Goal: Task Accomplishment & Management: Use online tool/utility

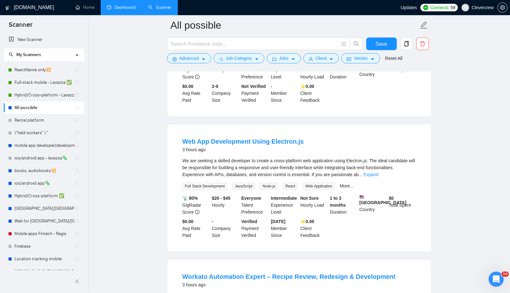
click at [124, 5] on link "Dashboard" at bounding box center [121, 7] width 29 height 5
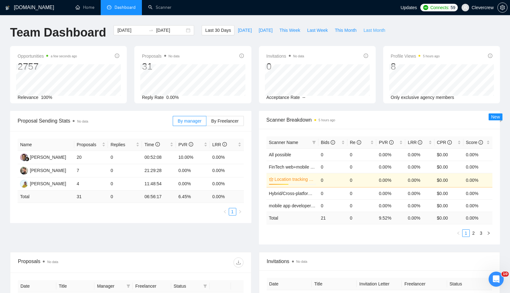
click at [375, 29] on span "Last Month" at bounding box center [374, 30] width 22 height 7
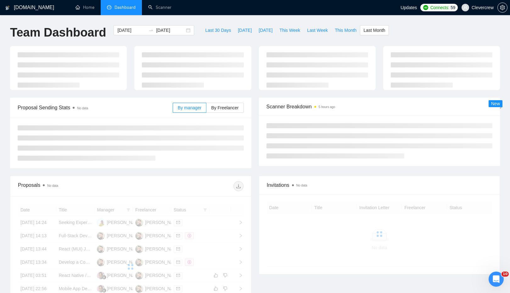
type input "[DATE]"
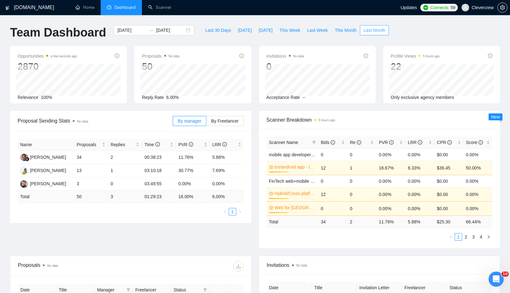
click at [382, 31] on span "Last Month" at bounding box center [374, 30] width 22 height 7
click at [345, 29] on span "This Month" at bounding box center [346, 30] width 22 height 7
type input "[DATE]"
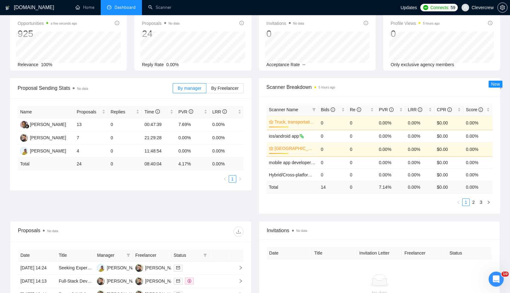
scroll to position [34, 0]
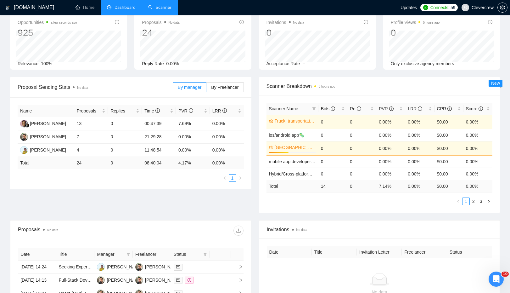
click at [167, 8] on link "Scanner" at bounding box center [159, 7] width 23 height 5
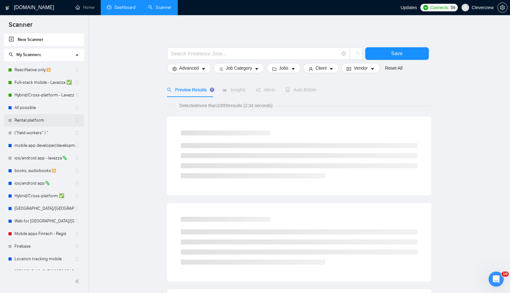
click at [47, 121] on link "Rental platform" at bounding box center [44, 120] width 60 height 13
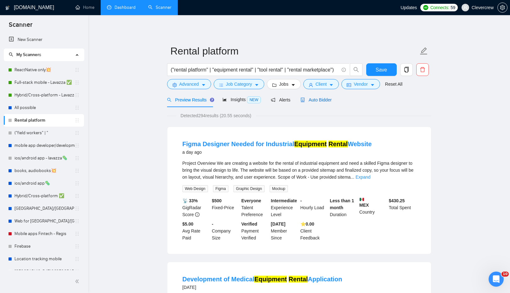
drag, startPoint x: 324, startPoint y: 99, endPoint x: 330, endPoint y: 100, distance: 5.7
click at [324, 99] on span "Auto Bidder" at bounding box center [315, 99] width 31 height 5
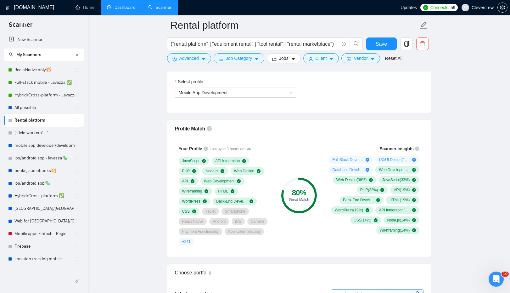
scroll to position [355, 0]
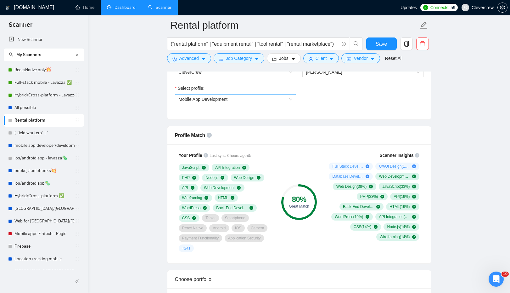
click at [257, 97] on span "Mobile App Development" at bounding box center [236, 98] width 114 height 9
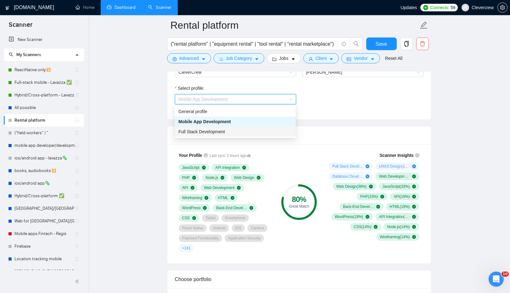
click at [240, 129] on div "Full Stack Development" at bounding box center [235, 131] width 114 height 7
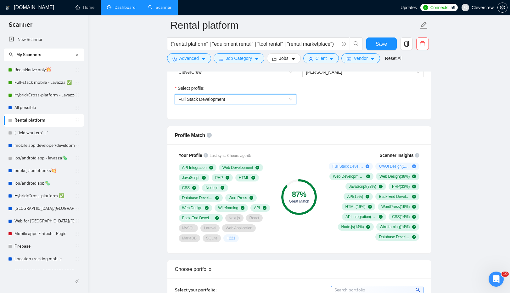
click at [263, 98] on span "Full Stack Development" at bounding box center [236, 98] width 114 height 9
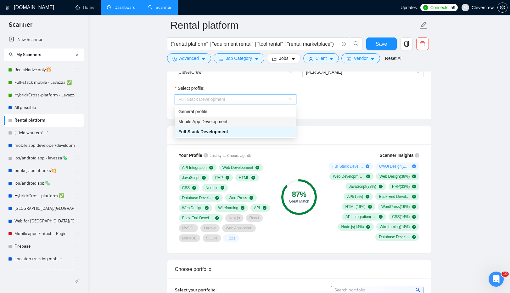
click at [251, 121] on div "Mobile App Development" at bounding box center [235, 121] width 114 height 7
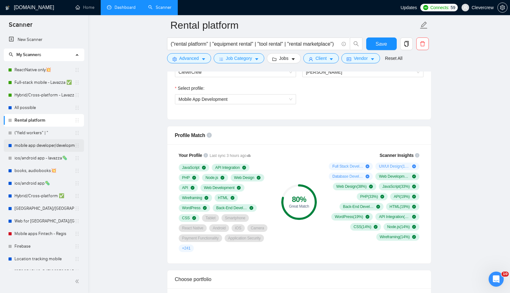
click at [45, 145] on link "mobile app developer/development📲" at bounding box center [44, 145] width 60 height 13
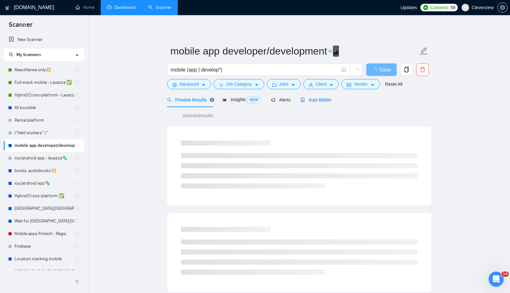
click at [320, 96] on div "Auto Bidder" at bounding box center [315, 99] width 31 height 7
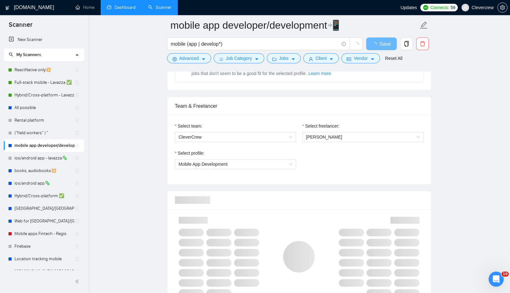
scroll to position [221, 0]
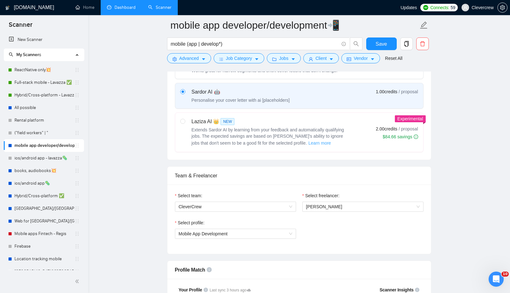
click at [312, 139] on span "Learn more" at bounding box center [319, 142] width 23 height 7
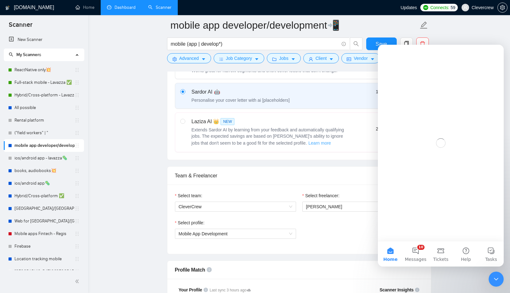
scroll to position [0, 0]
click at [496, 280] on icon "Close Intercom Messenger" at bounding box center [496, 279] width 8 height 8
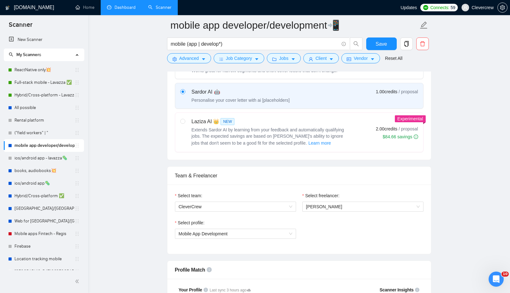
click at [335, 124] on div "Laziza AI 👑 NEW" at bounding box center [270, 122] width 157 height 8
click at [185, 123] on input "radio" at bounding box center [182, 121] width 4 height 4
radio input "true"
radio input "false"
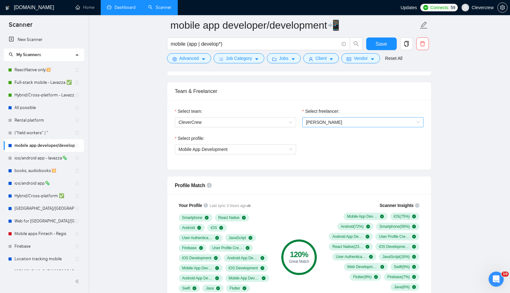
scroll to position [304, 0]
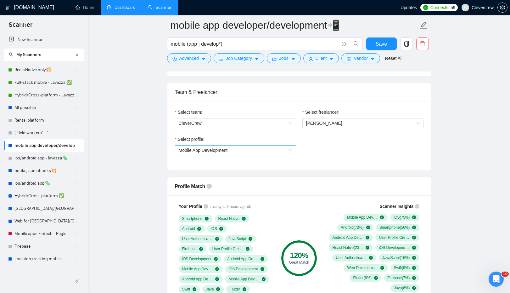
click at [287, 150] on span "Mobile App Development" at bounding box center [236, 149] width 114 height 9
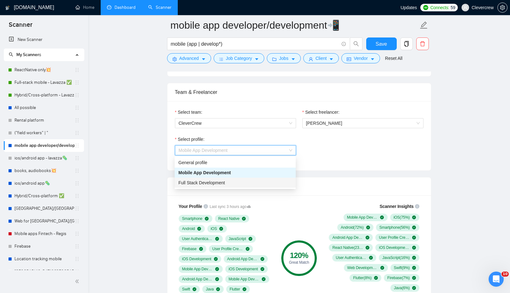
click at [246, 181] on div "Full Stack Development" at bounding box center [235, 182] width 114 height 7
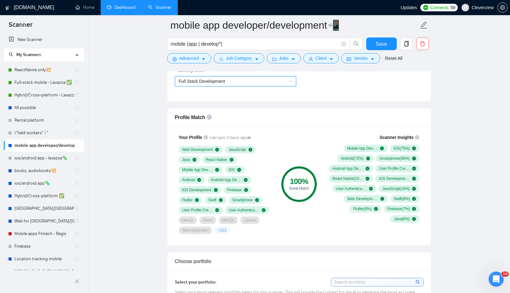
scroll to position [376, 0]
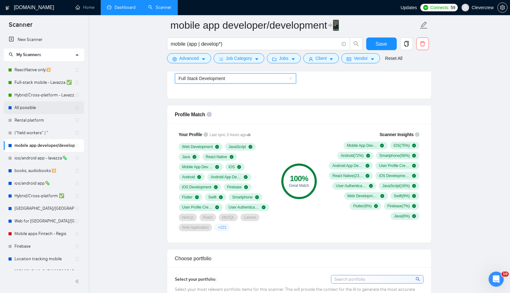
click at [47, 107] on link "All possible" at bounding box center [44, 107] width 60 height 13
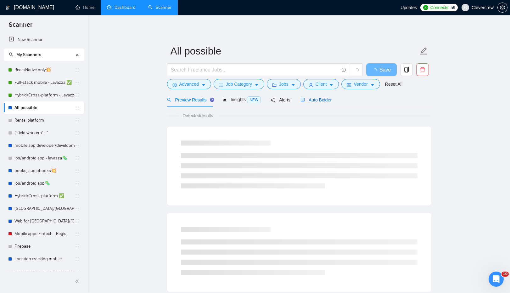
click at [324, 99] on span "Auto Bidder" at bounding box center [315, 99] width 31 height 5
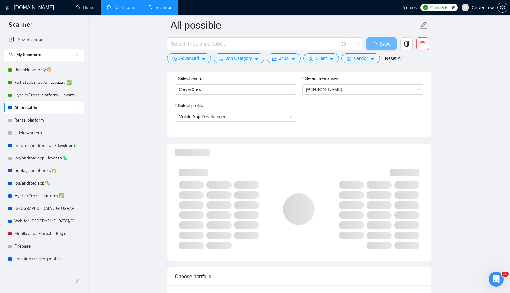
scroll to position [343, 0]
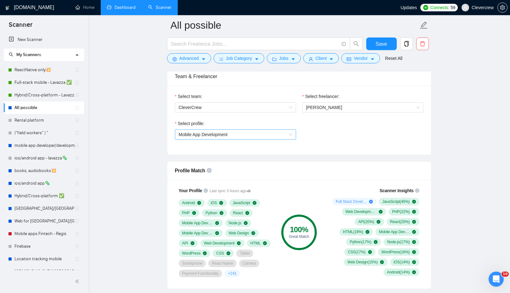
click at [269, 139] on span "Mobile App Development" at bounding box center [236, 134] width 114 height 9
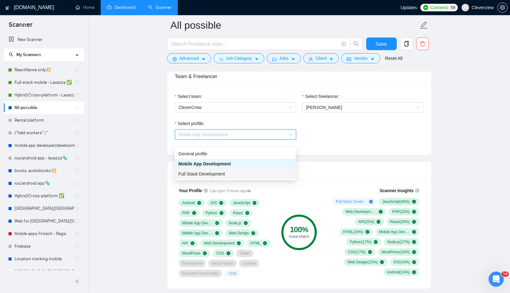
click at [250, 175] on div "Full Stack Development" at bounding box center [235, 173] width 114 height 7
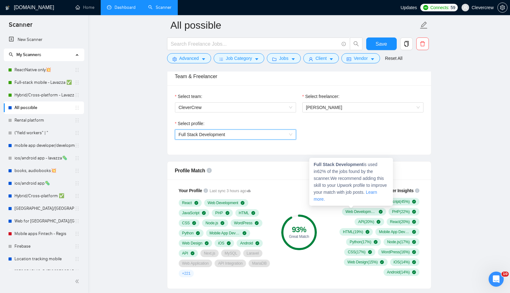
click at [369, 203] on icon "plus-circle" at bounding box center [371, 201] width 4 height 4
